Goal: Navigation & Orientation: Find specific page/section

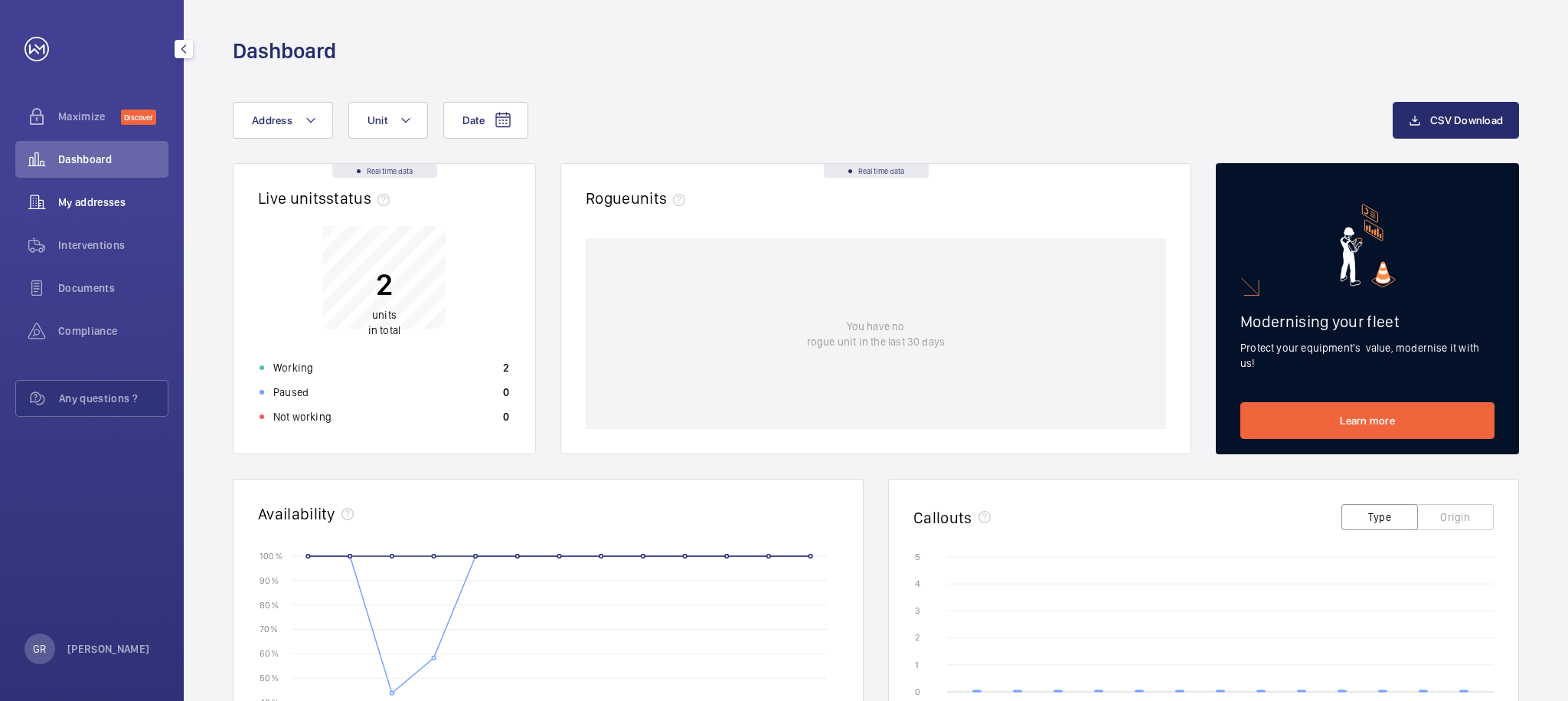
click at [82, 207] on span "My addresses" at bounding box center [112, 202] width 110 height 15
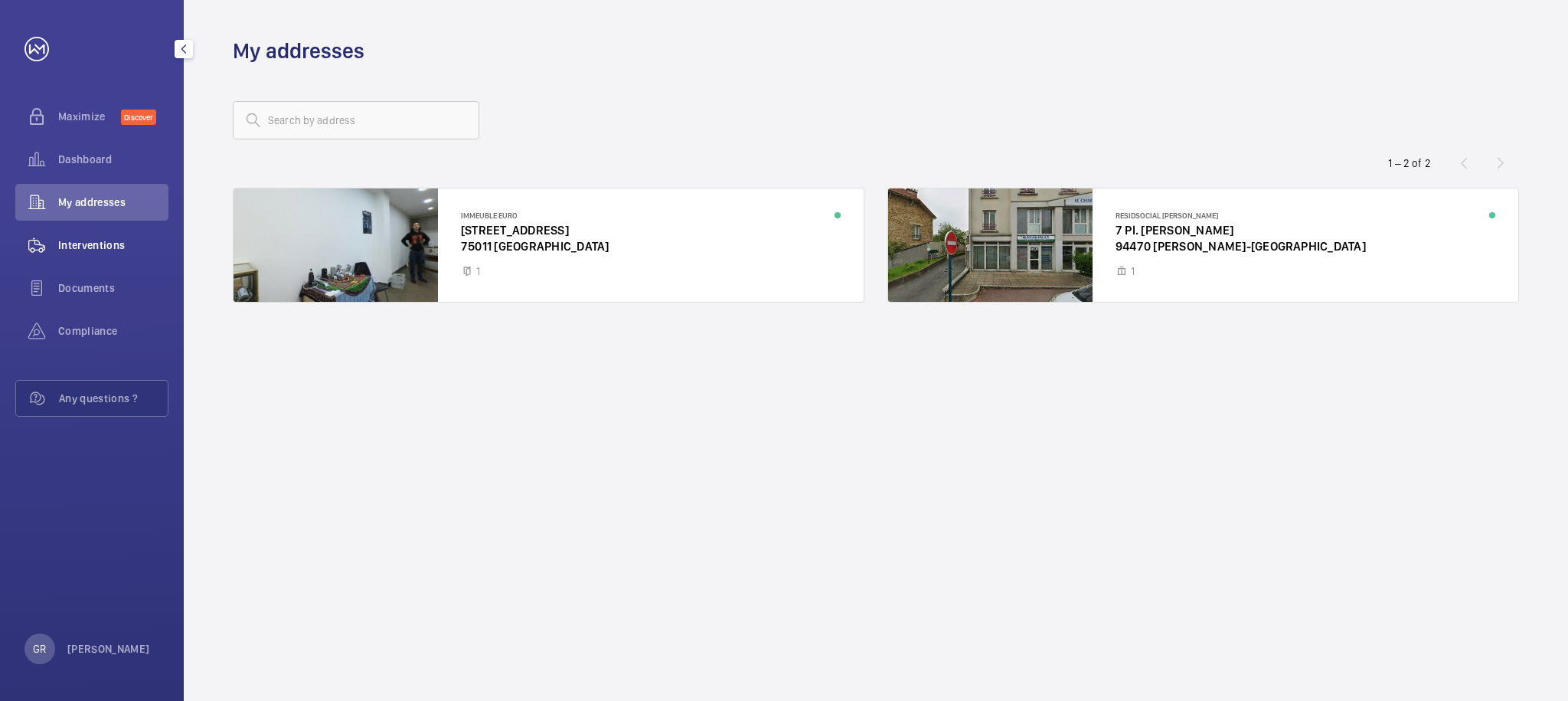
click at [73, 249] on span "Interventions" at bounding box center [112, 245] width 110 height 15
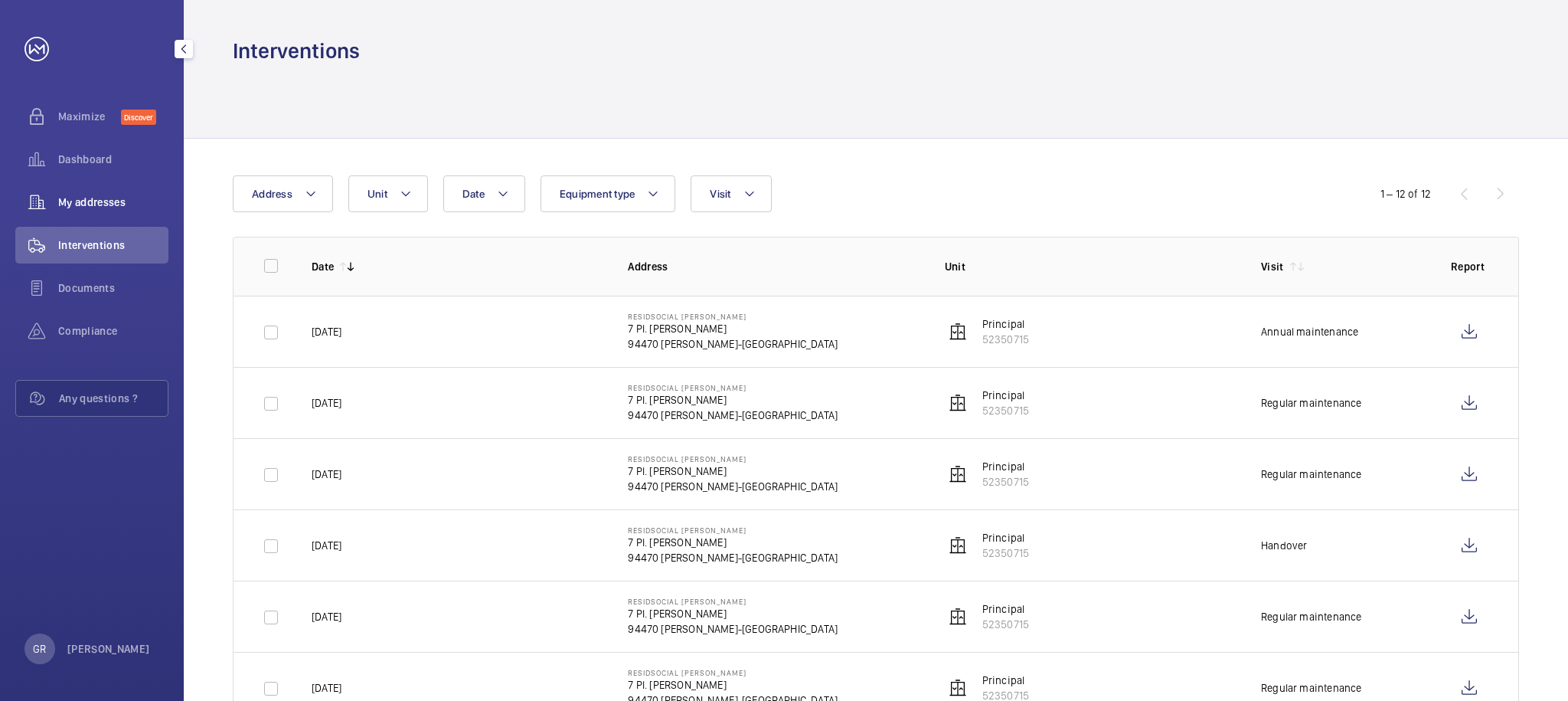
click at [99, 188] on div "My addresses" at bounding box center [92, 202] width 153 height 37
